Goal: Task Accomplishment & Management: Use online tool/utility

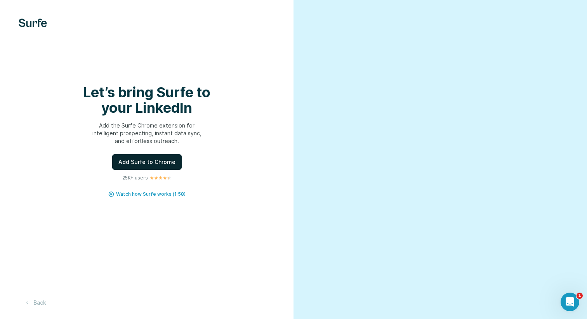
click at [156, 165] on span "Add Surfe to Chrome" at bounding box center [146, 162] width 57 height 8
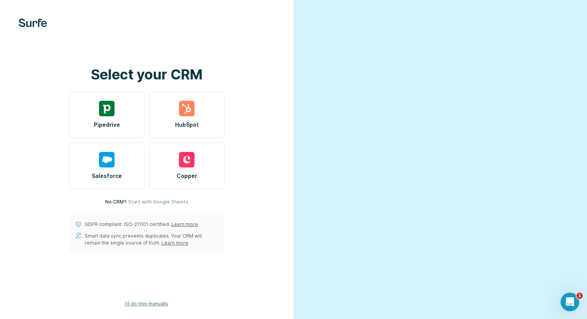
click at [154, 308] on button "I’ll do this manually" at bounding box center [147, 304] width 54 height 12
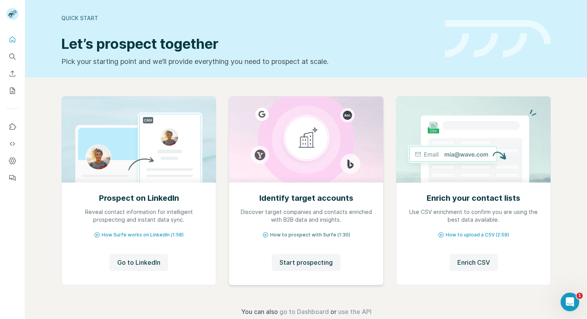
click at [320, 234] on span "How to prospect with Surfe (1:30)" at bounding box center [310, 235] width 80 height 7
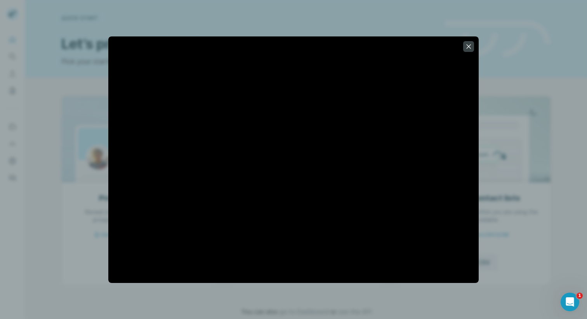
click at [551, 87] on div at bounding box center [293, 159] width 587 height 319
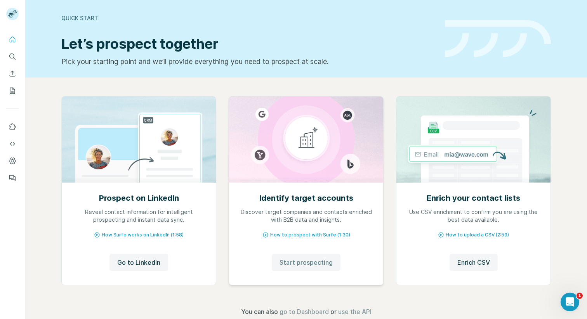
click at [303, 257] on button "Start prospecting" at bounding box center [306, 262] width 69 height 17
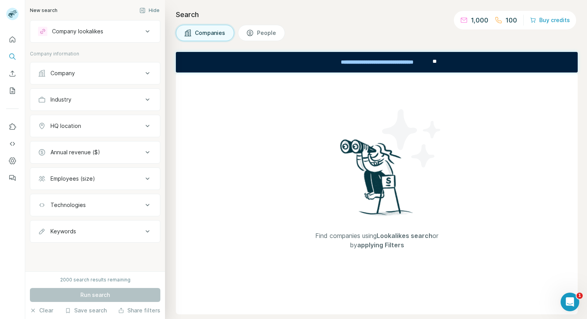
click at [149, 31] on icon at bounding box center [148, 31] width 4 height 2
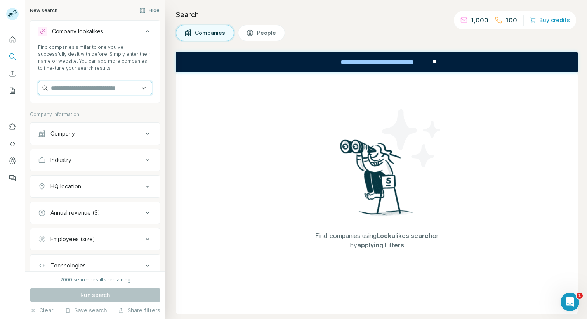
click at [112, 91] on input "text" at bounding box center [95, 88] width 114 height 14
click at [121, 91] on input "text" at bounding box center [95, 88] width 114 height 14
type input "*"
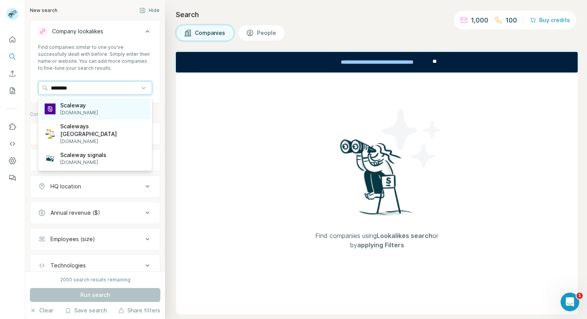
type input "********"
click at [109, 106] on div "Scaleway [DOMAIN_NAME]" at bounding box center [95, 109] width 110 height 21
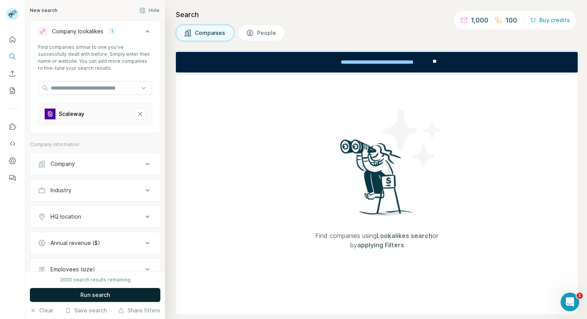
click at [100, 292] on span "Run search" at bounding box center [94, 295] width 29 height 8
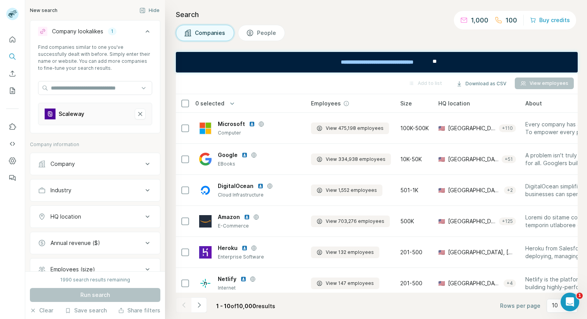
click at [98, 167] on div "Company" at bounding box center [90, 164] width 105 height 8
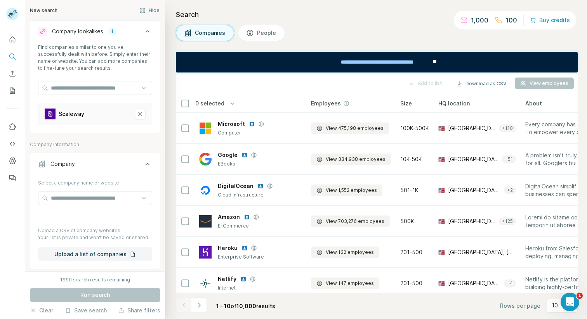
click at [98, 165] on div "Company" at bounding box center [90, 164] width 105 height 8
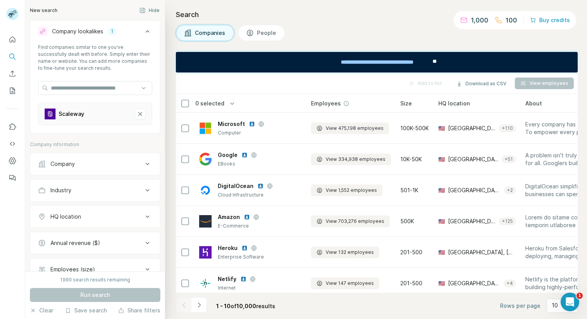
click at [253, 29] on button "People" at bounding box center [261, 33] width 47 height 16
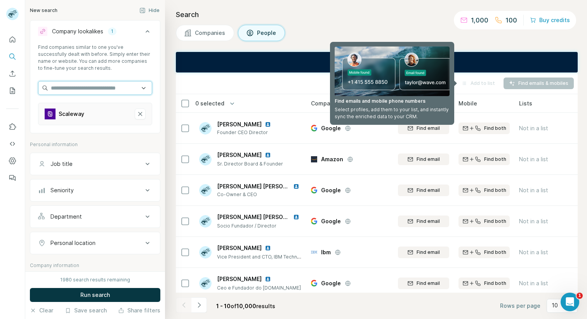
click at [84, 89] on input "text" at bounding box center [95, 88] width 114 height 14
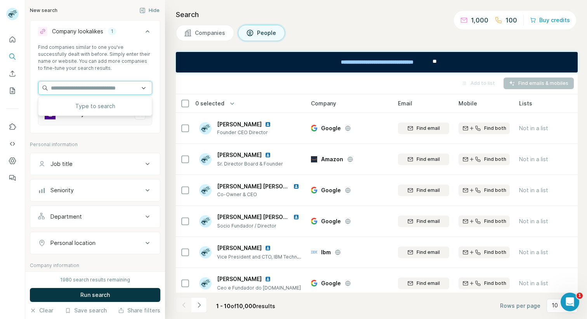
click at [84, 89] on input "text" at bounding box center [95, 88] width 114 height 14
click at [321, 10] on h4 "Search" at bounding box center [377, 14] width 402 height 11
click at [10, 36] on icon "Quick start" at bounding box center [13, 40] width 8 height 8
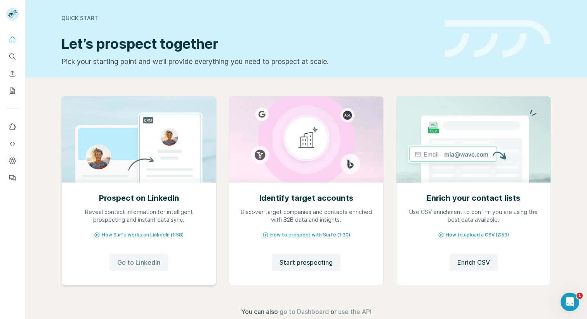
click at [143, 260] on span "Go to LinkedIn" at bounding box center [138, 262] width 43 height 9
click at [14, 54] on icon "Search" at bounding box center [13, 57] width 8 height 8
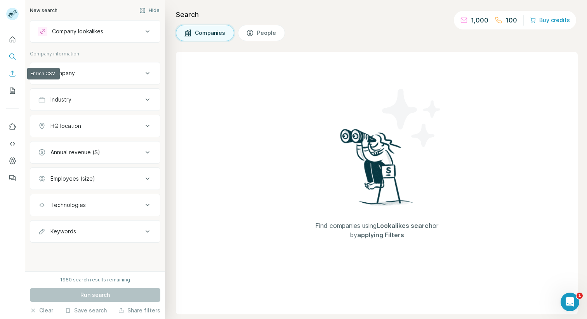
click at [13, 71] on icon "Enrich CSV" at bounding box center [13, 74] width 8 height 8
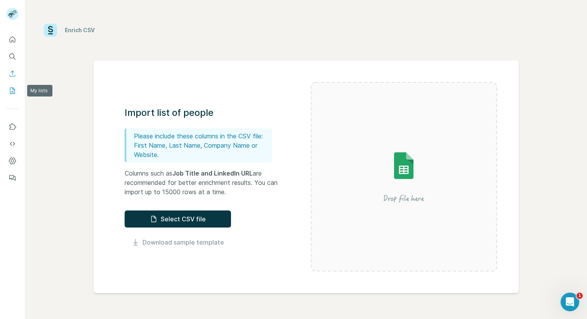
click at [13, 91] on icon "My lists" at bounding box center [13, 91] width 8 height 8
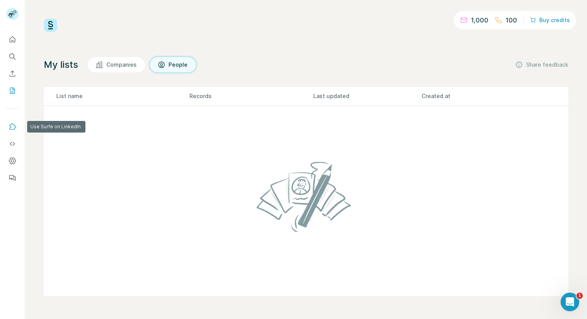
click at [10, 126] on icon "Use Surfe on LinkedIn" at bounding box center [13, 126] width 7 height 6
click at [14, 143] on icon "Use Surfe API" at bounding box center [13, 144] width 8 height 8
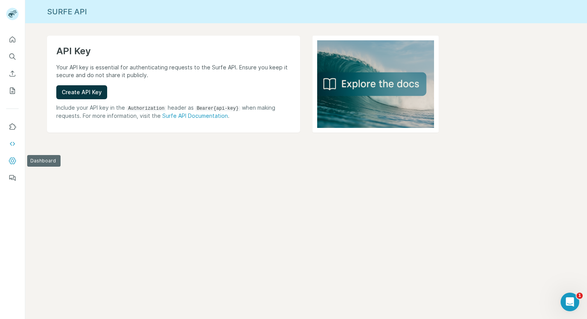
click at [12, 159] on icon "Dashboard" at bounding box center [13, 161] width 8 height 8
click at [14, 163] on icon "Dashboard" at bounding box center [13, 161] width 8 height 8
click at [10, 174] on icon "Feedback" at bounding box center [13, 178] width 8 height 8
